Goal: Information Seeking & Learning: Learn about a topic

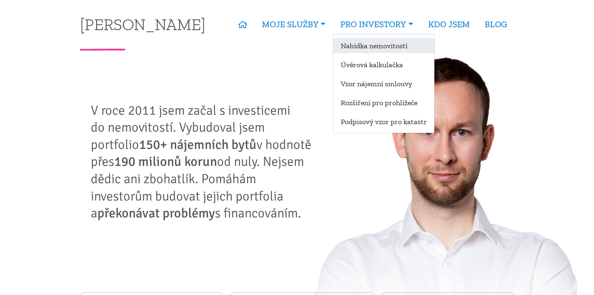
click at [364, 47] on link "Nabídka nemovitostí" at bounding box center [383, 45] width 101 height 15
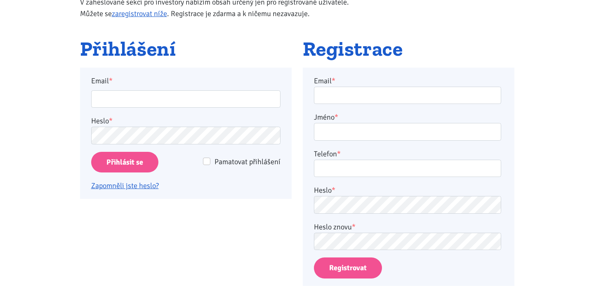
scroll to position [138, 0]
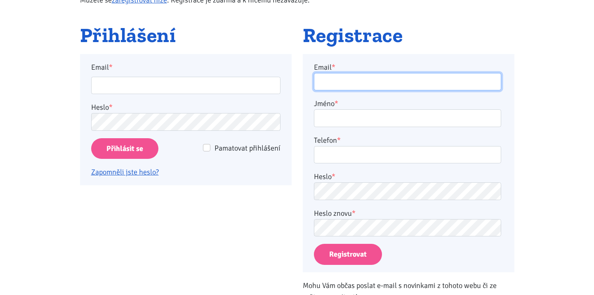
type input "monakub@gmail.com"
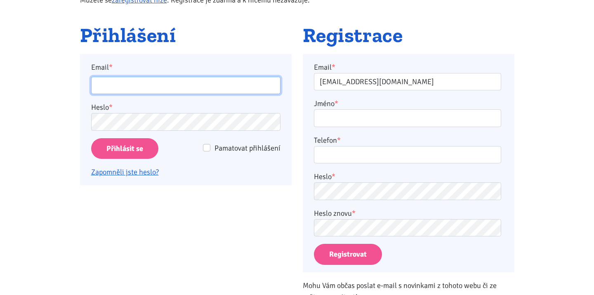
type input "monakub@gmail.com"
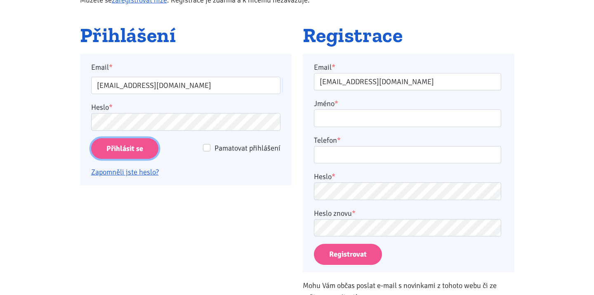
click at [144, 144] on input "Přihlásit se" at bounding box center [124, 148] width 67 height 21
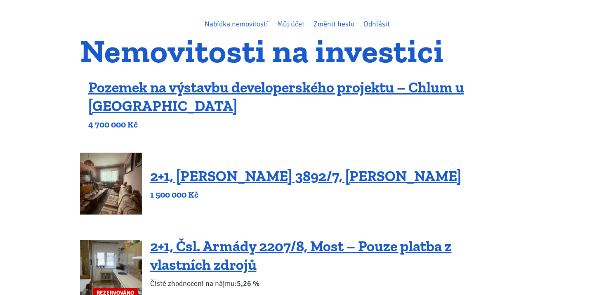
scroll to position [63, 0]
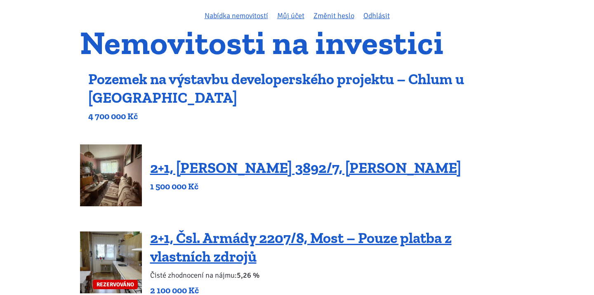
click at [198, 80] on link "Pozemek na výstavbu developerského projektu – Chlum u [GEOGRAPHIC_DATA]" at bounding box center [276, 88] width 376 height 36
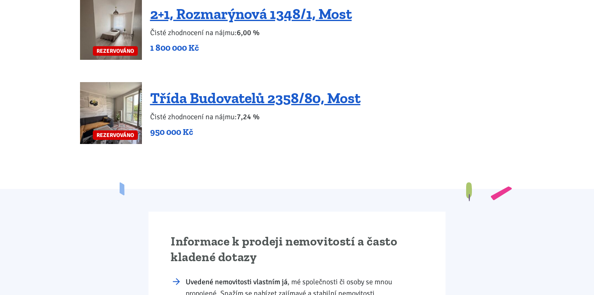
scroll to position [2069, 0]
